Goal: Task Accomplishment & Management: Complete application form

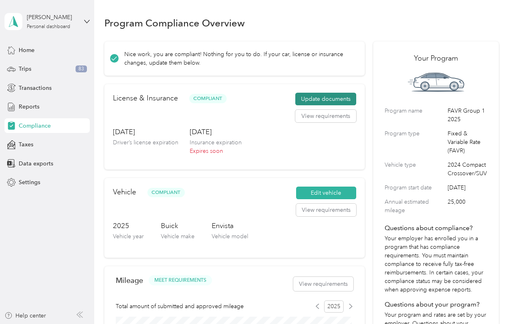
click at [332, 97] on button "Update documents" at bounding box center [326, 99] width 61 height 13
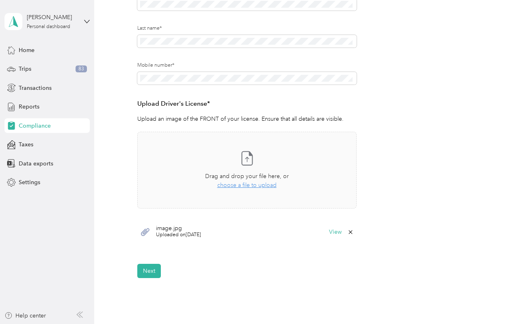
scroll to position [136, 0]
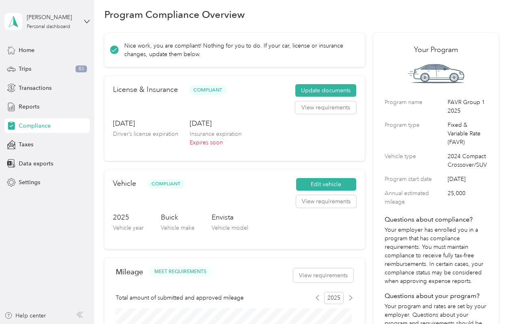
scroll to position [8, 0]
click at [315, 90] on button "Update documents" at bounding box center [326, 91] width 61 height 13
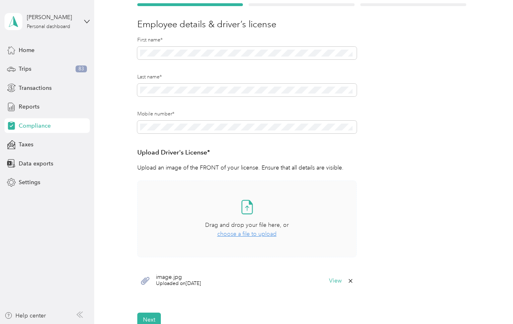
scroll to position [88, 0]
click at [238, 233] on span "choose a file to upload" at bounding box center [247, 233] width 59 height 7
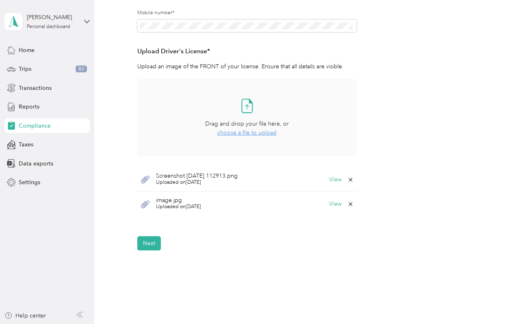
scroll to position [204, 0]
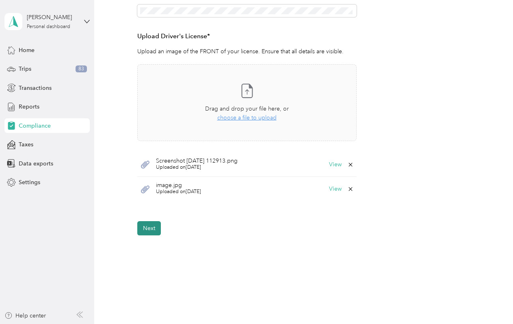
click at [147, 228] on button "Next" at bounding box center [149, 228] width 24 height 14
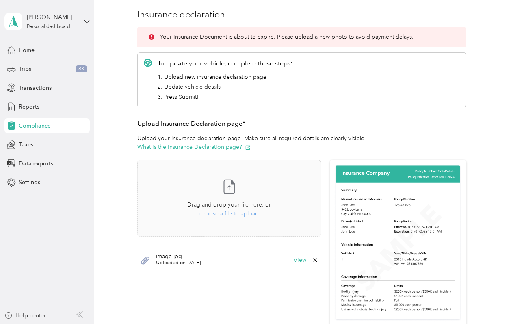
scroll to position [100, 0]
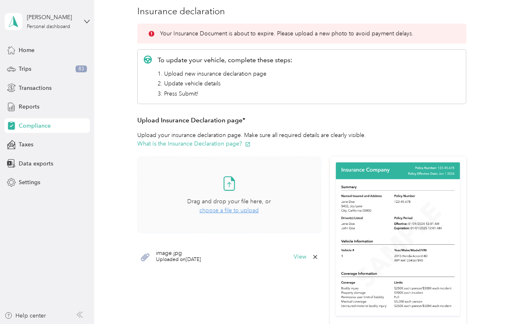
click at [221, 212] on span "choose a file to upload" at bounding box center [229, 210] width 59 height 7
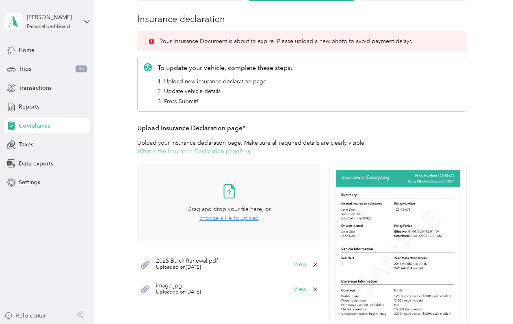
scroll to position [90, 0]
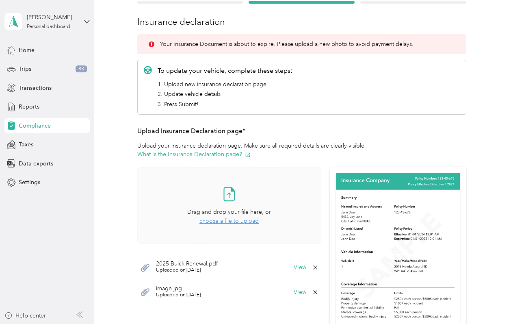
click at [227, 220] on span "choose a file to upload" at bounding box center [229, 221] width 59 height 7
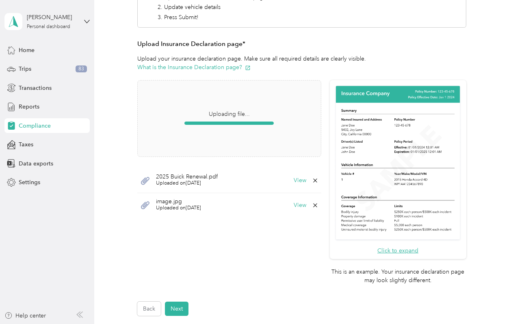
scroll to position [182, 0]
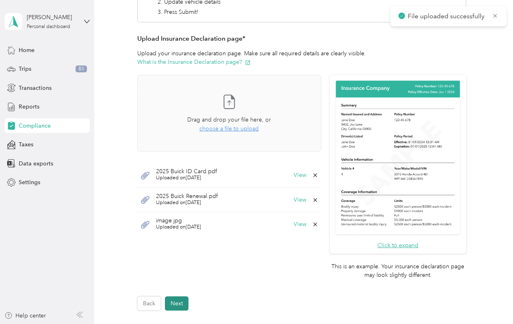
click at [175, 305] on button "Next" at bounding box center [177, 303] width 24 height 14
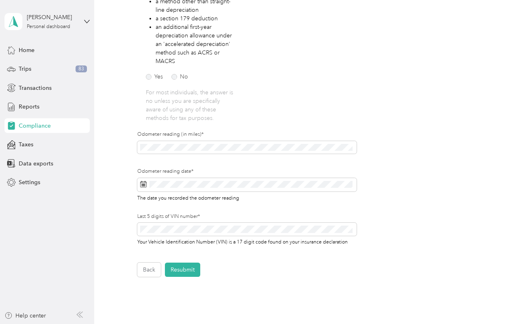
scroll to position [184, 0]
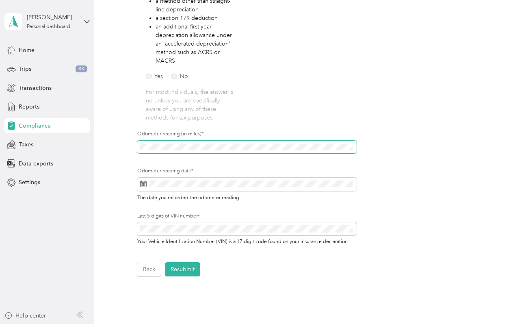
click at [128, 146] on div "Employee details & driver’s license License Insurance declaration Insurance Veh…" at bounding box center [301, 85] width 395 height 381
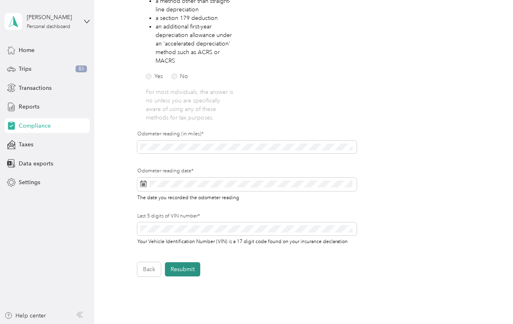
click at [174, 268] on button "Resubmit" at bounding box center [182, 269] width 35 height 14
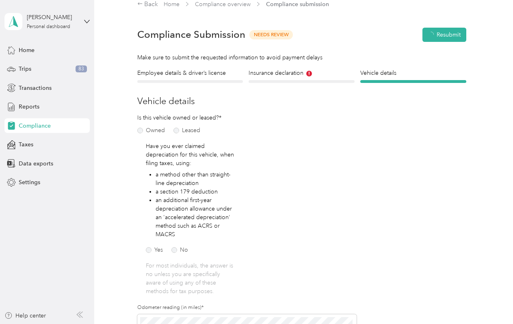
scroll to position [10, 0]
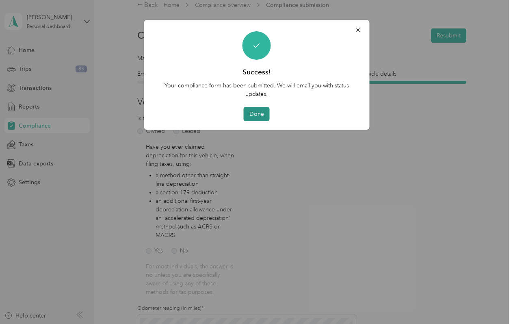
click at [256, 113] on button "Done" at bounding box center [257, 114] width 26 height 14
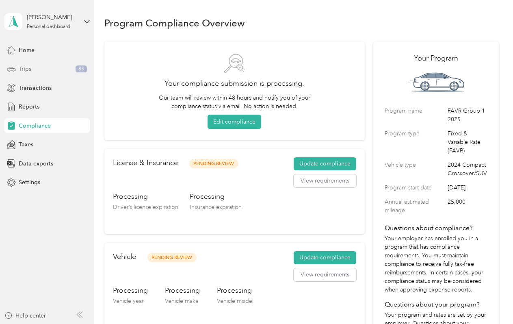
click at [48, 70] on div "Trips 83" at bounding box center [46, 69] width 85 height 15
